Goal: Information Seeking & Learning: Learn about a topic

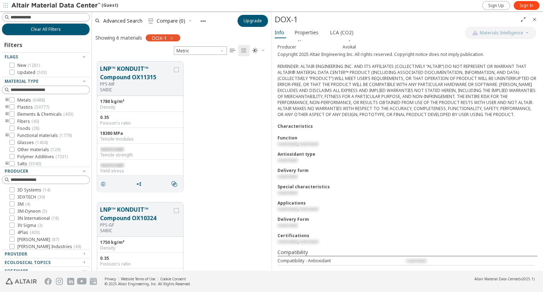
scroll to position [209, 174]
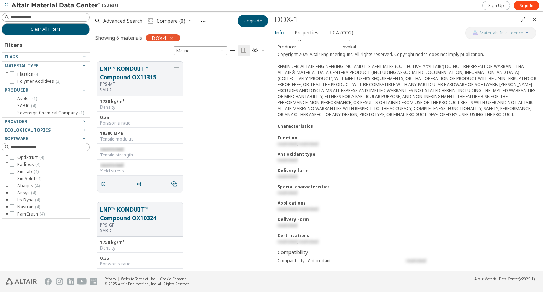
click at [354, 141] on div "Function" at bounding box center [407, 138] width 260 height 6
click at [306, 146] on span "restricted" at bounding box center [308, 144] width 20 height 6
click at [249, 17] on button "Upgrade" at bounding box center [252, 21] width 30 height 12
